Goal: Task Accomplishment & Management: Manage account settings

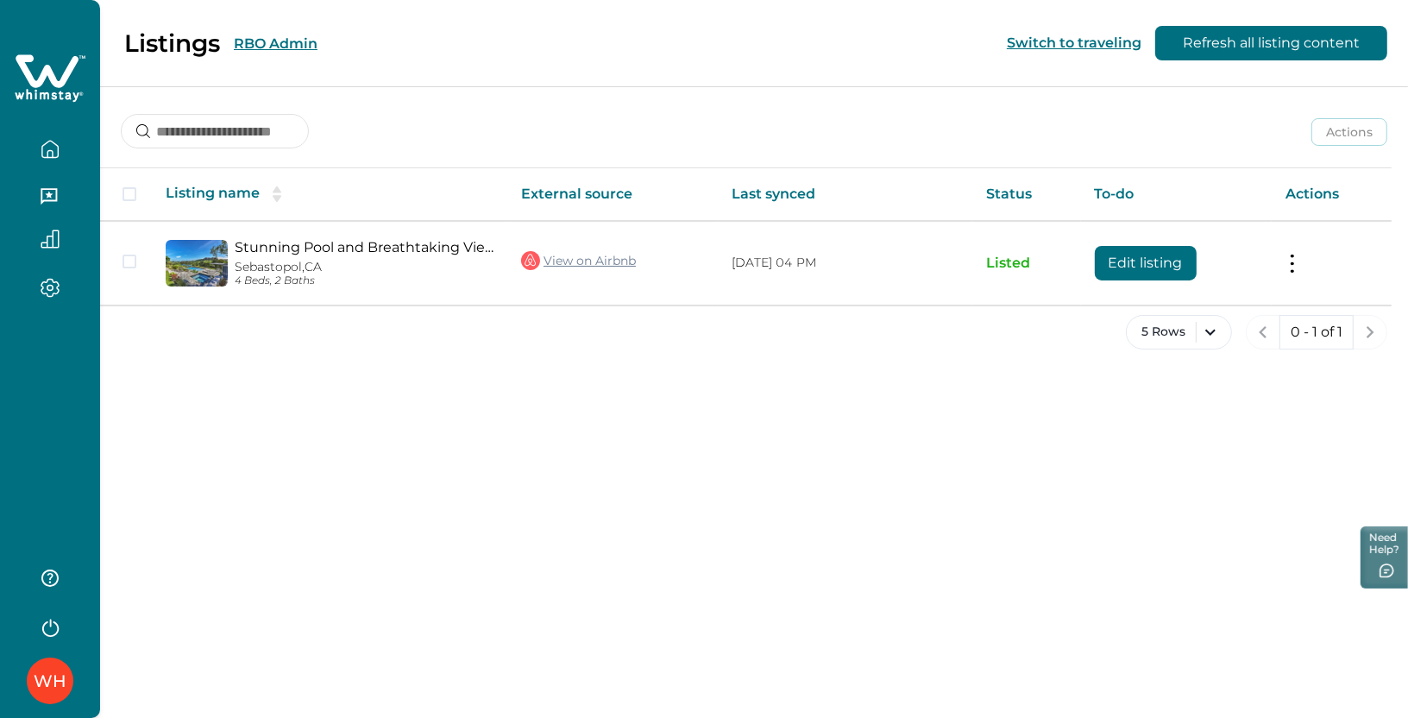
click at [267, 49] on button "RBO Admin" at bounding box center [276, 43] width 84 height 16
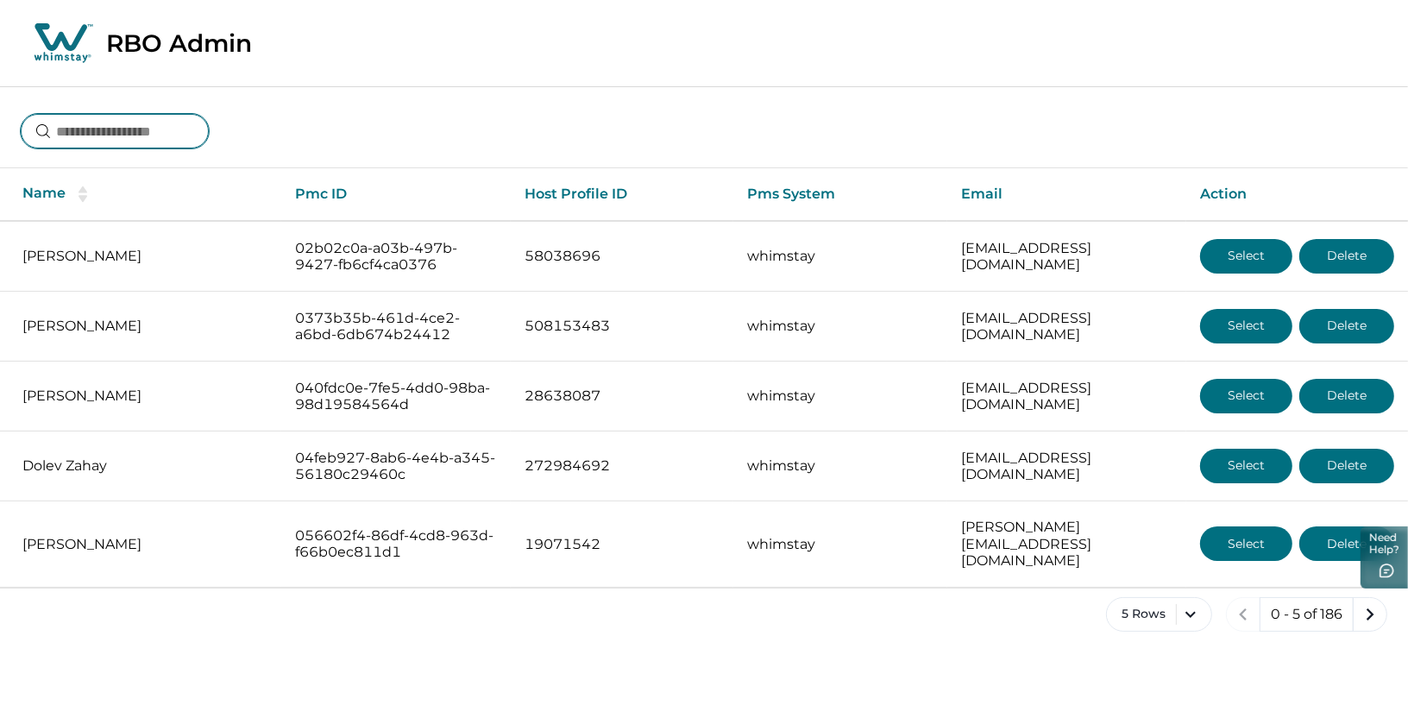
click at [130, 130] on input at bounding box center [115, 131] width 188 height 35
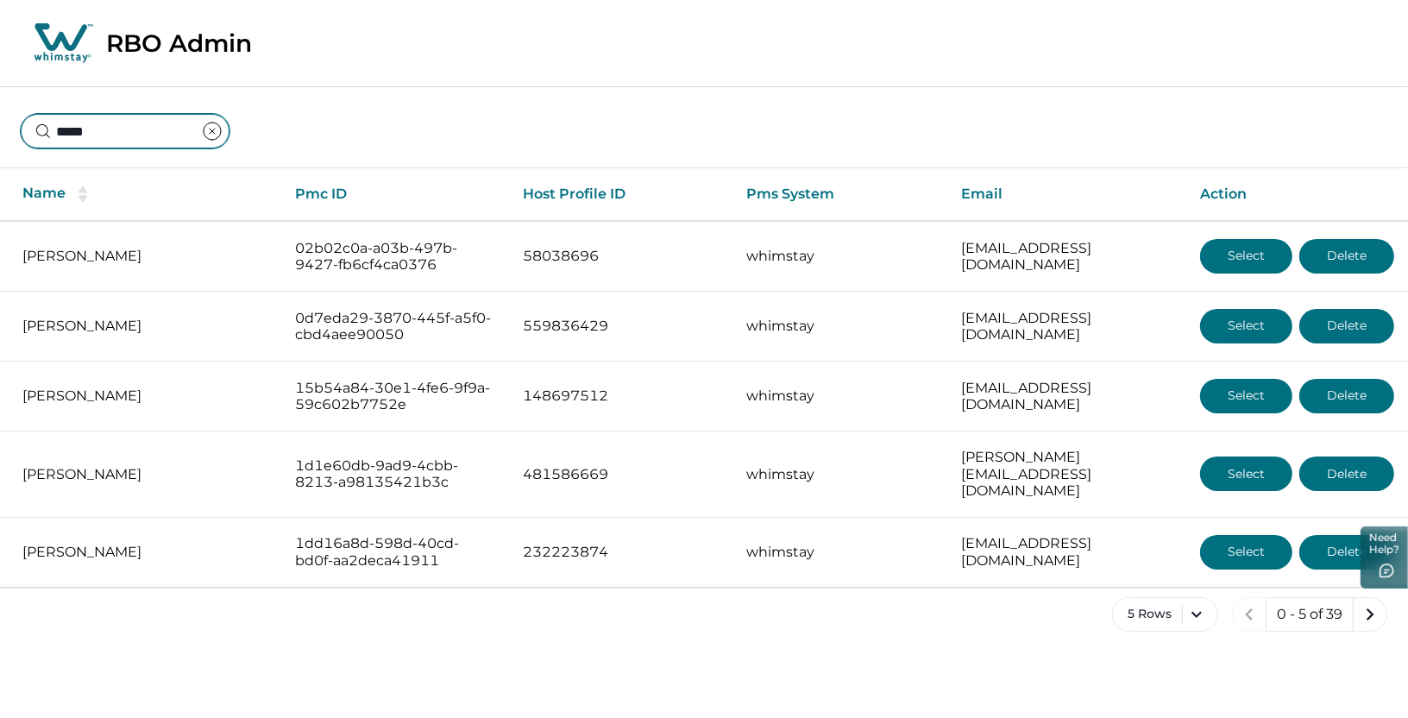
type input "******"
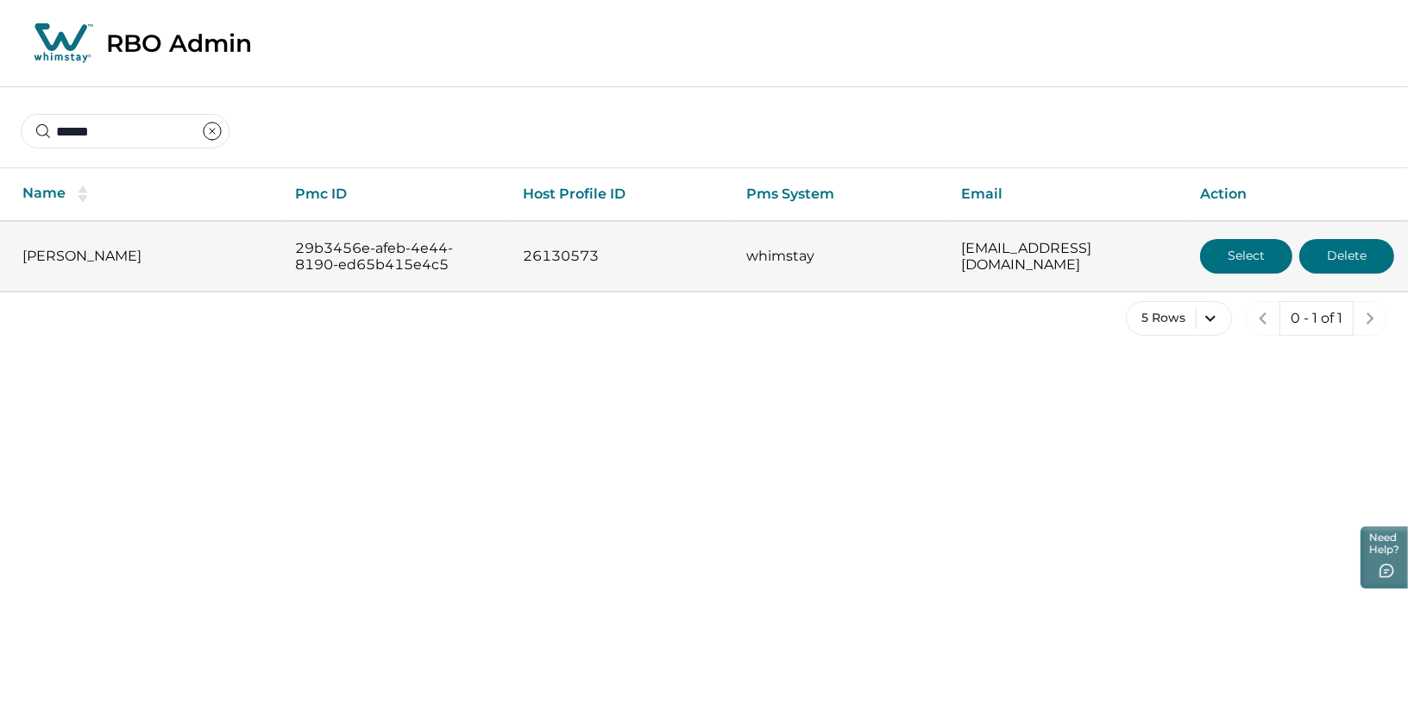
click at [1241, 261] on button "Select" at bounding box center [1246, 256] width 92 height 35
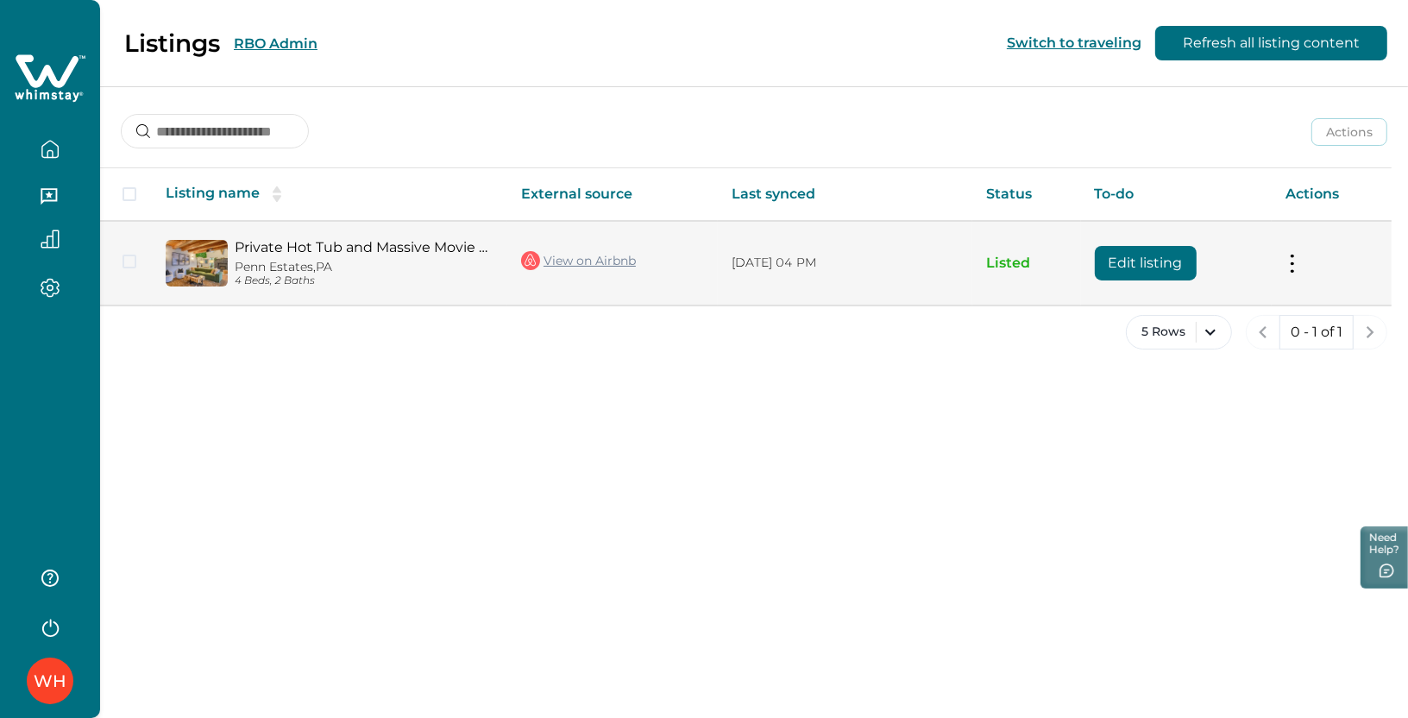
click at [584, 265] on link "View on Airbnb" at bounding box center [578, 260] width 115 height 22
click at [367, 244] on link "Private Hot Tub and Massive Movie Screen - Stunning Themed Oasis" at bounding box center [364, 247] width 259 height 16
click at [1138, 262] on button "Edit listing" at bounding box center [1146, 263] width 102 height 35
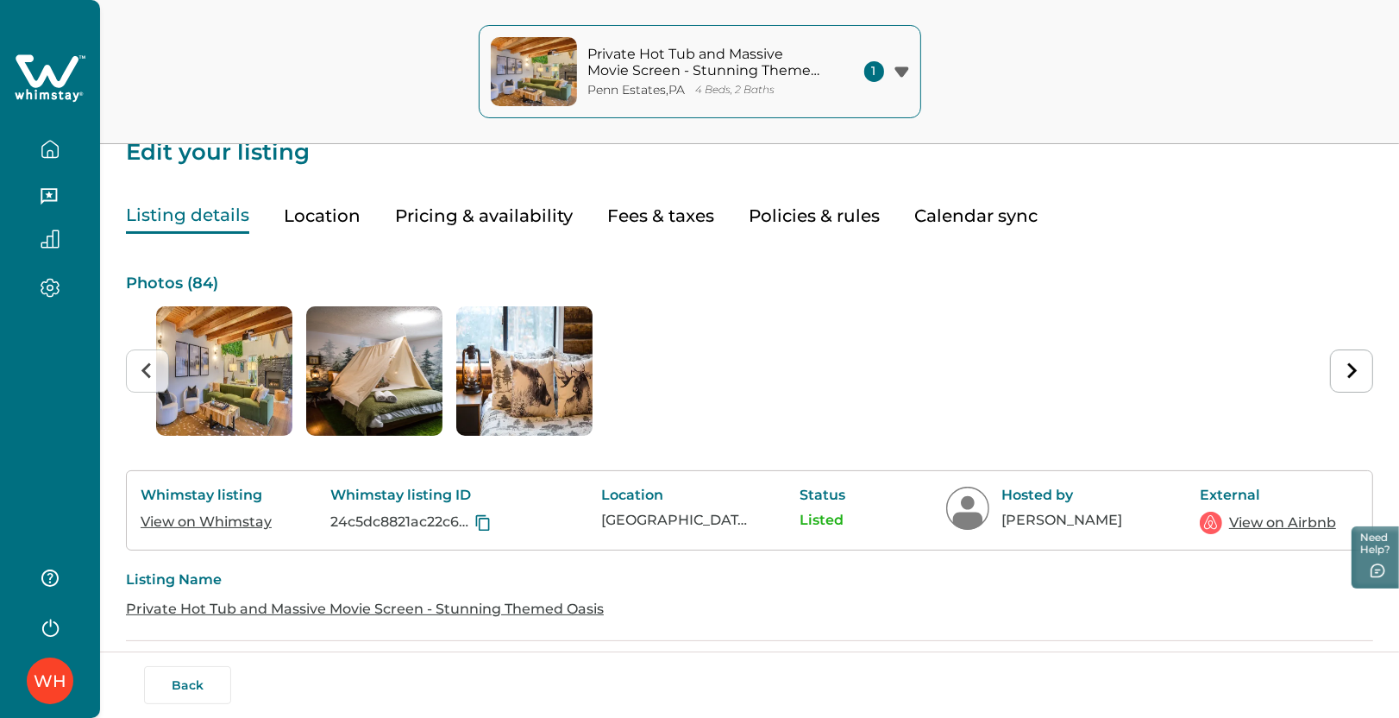
scroll to position [17, 0]
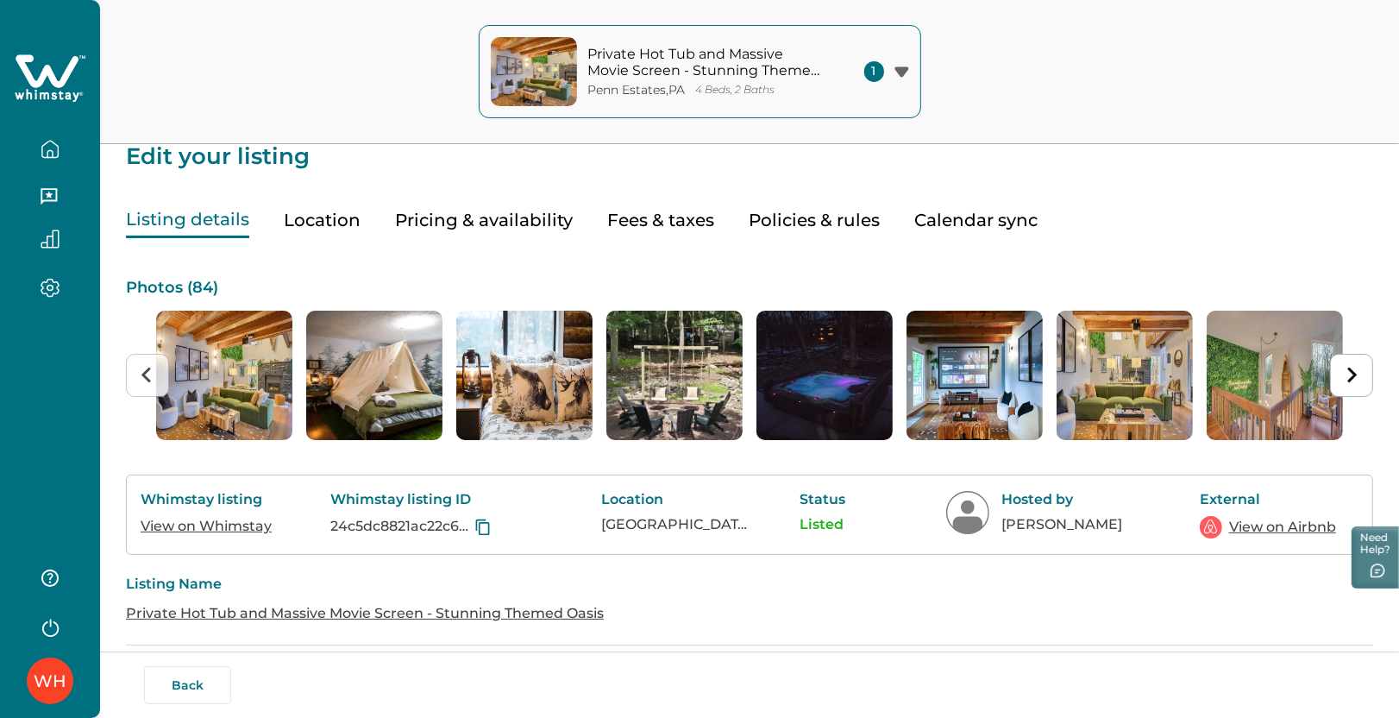
click at [650, 213] on button "Fees & taxes" at bounding box center [660, 220] width 107 height 35
type input "**"
type input "*"
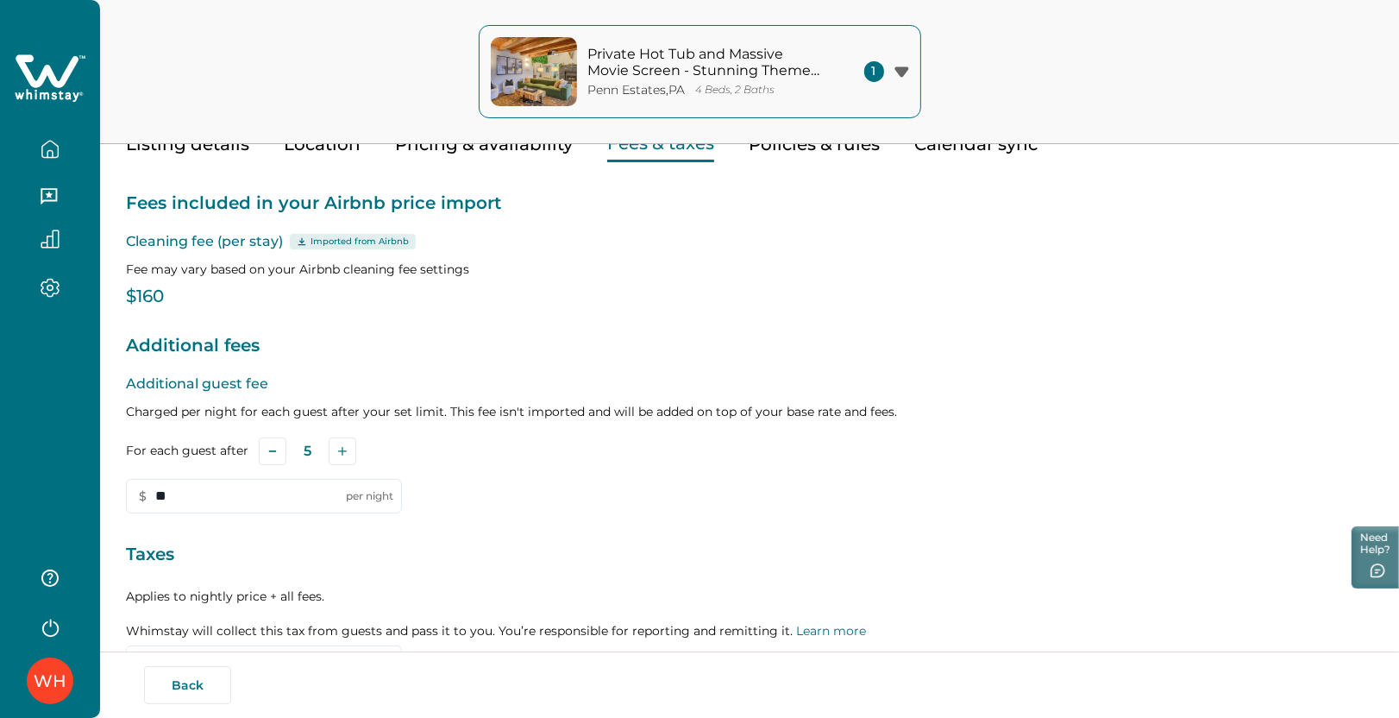
scroll to position [97, 0]
